Goal: Task Accomplishment & Management: Manage account settings

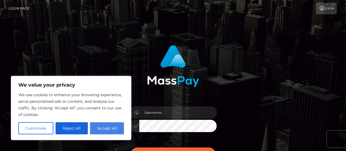
click at [100, 128] on button "Accept All" at bounding box center [107, 128] width 34 height 12
checkbox input "true"
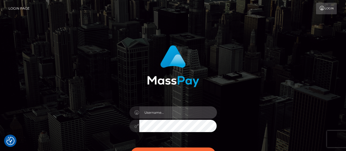
click at [164, 114] on input "text" at bounding box center [178, 112] width 78 height 12
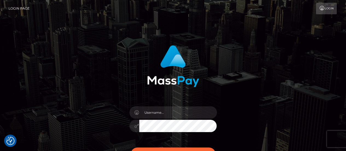
click at [113, 119] on div "Sign in" at bounding box center [173, 108] width 144 height 134
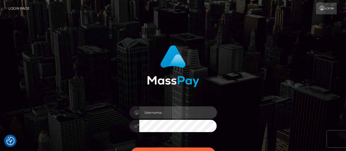
click at [207, 114] on input "text" at bounding box center [178, 112] width 78 height 12
click at [167, 114] on input "text" at bounding box center [178, 112] width 78 height 12
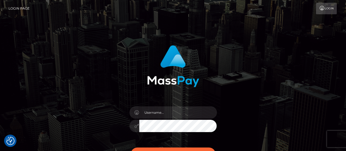
click at [134, 85] on div at bounding box center [173, 64] width 144 height 46
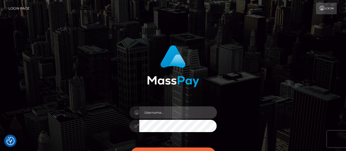
click at [157, 115] on input "text" at bounding box center [178, 112] width 78 height 12
paste input "[EMAIL_ADDRESS][DOMAIN_NAME]"
type input "[EMAIL_ADDRESS][DOMAIN_NAME]"
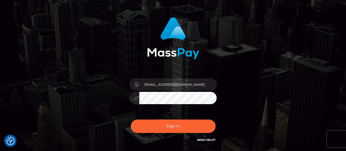
scroll to position [55, 0]
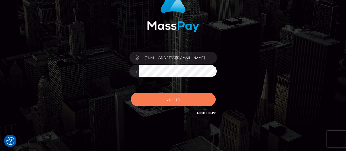
click at [155, 102] on button "Sign in" at bounding box center [173, 99] width 85 height 13
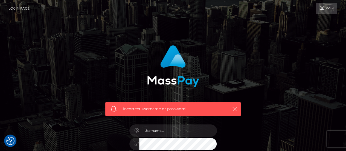
scroll to position [55, 0]
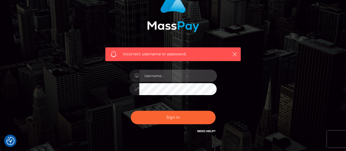
click at [181, 75] on input "text" at bounding box center [178, 76] width 78 height 12
type input "christos.sandalis@byborgenterprises.com"
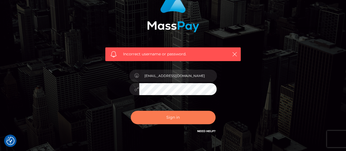
click at [151, 115] on button "Sign in" at bounding box center [173, 117] width 85 height 13
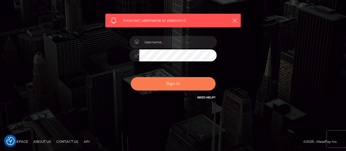
scroll to position [6, 0]
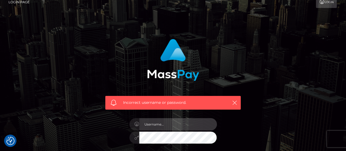
click at [154, 123] on input "text" at bounding box center [178, 124] width 78 height 12
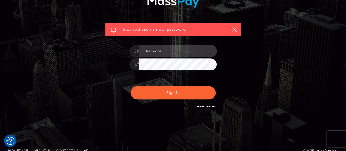
scroll to position [88, 0]
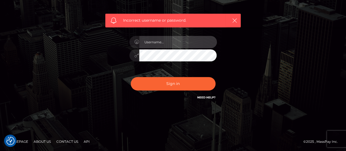
click at [163, 45] on input "text" at bounding box center [178, 42] width 78 height 12
type input "[EMAIL_ADDRESS][DOMAIN_NAME]"
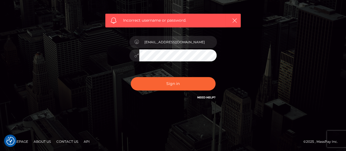
click at [136, 56] on icon at bounding box center [137, 55] width 5 height 4
click at [206, 96] on link "Need Help?" at bounding box center [206, 98] width 18 height 4
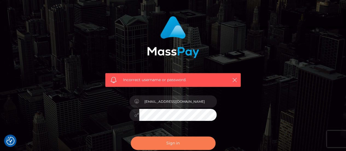
scroll to position [0, 0]
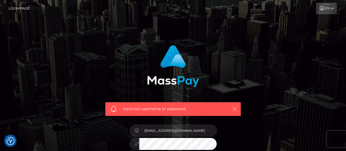
click at [233, 107] on icon "button" at bounding box center [234, 108] width 5 height 5
